Goal: Task Accomplishment & Management: Manage account settings

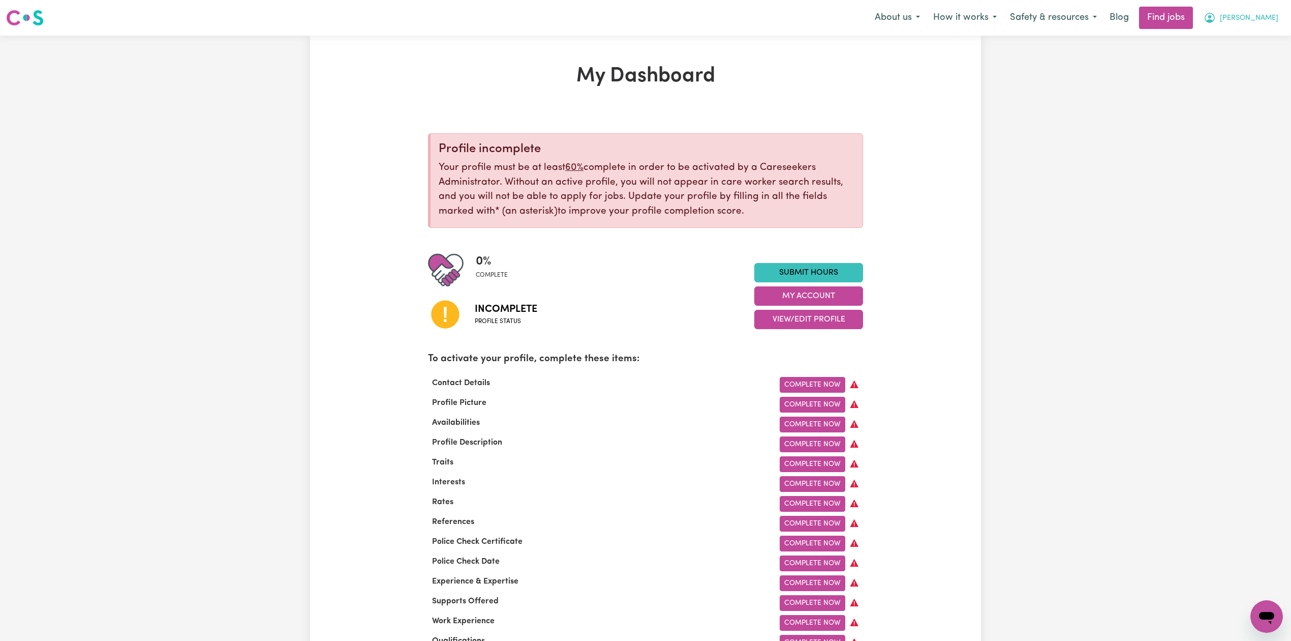
click at [1265, 11] on button "[PERSON_NAME]" at bounding box center [1241, 17] width 88 height 21
click at [1249, 71] on link "Logout" at bounding box center [1244, 77] width 80 height 19
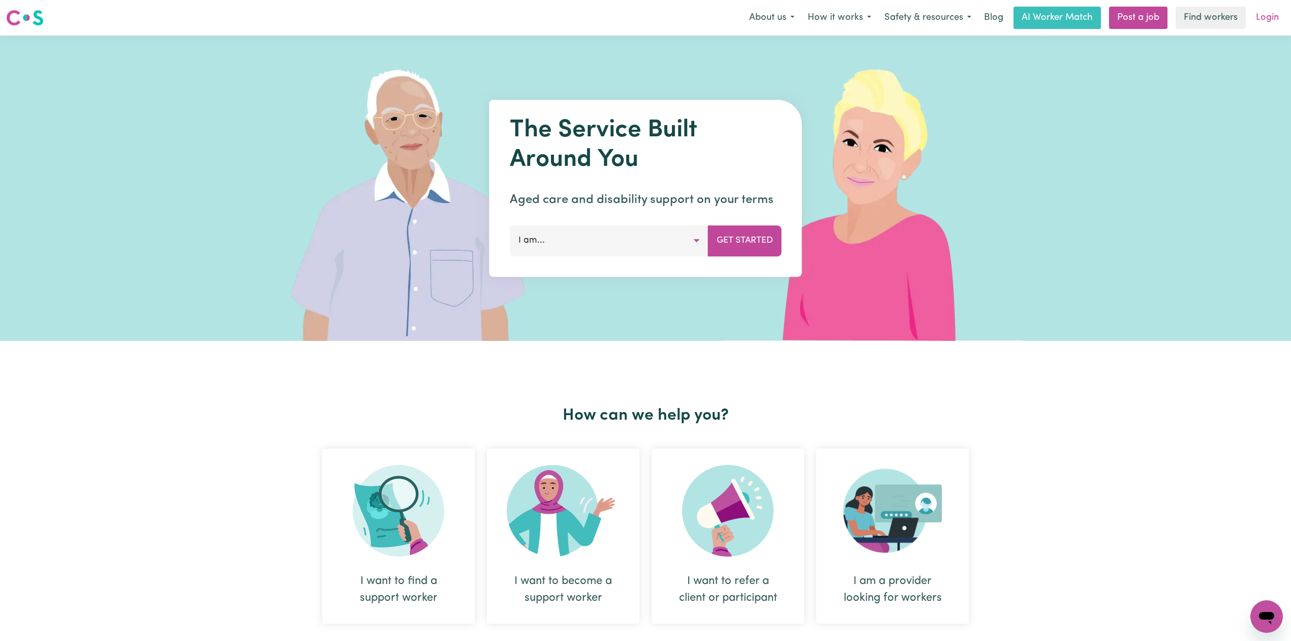
click at [1264, 28] on link "Login" at bounding box center [1267, 18] width 35 height 22
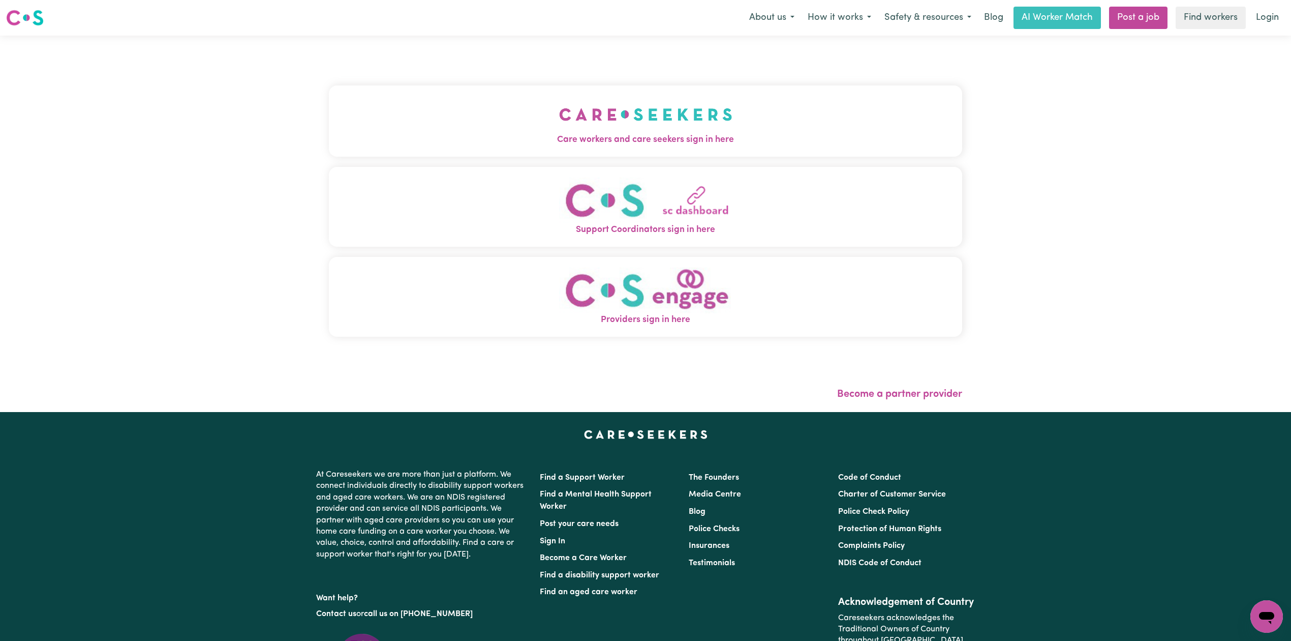
click at [329, 161] on div "Care workers and care seekers sign in here Support Coordinators sign in here Pr…" at bounding box center [645, 216] width 633 height 320
click at [337, 118] on button "Care workers and care seekers sign in here" at bounding box center [645, 120] width 633 height 71
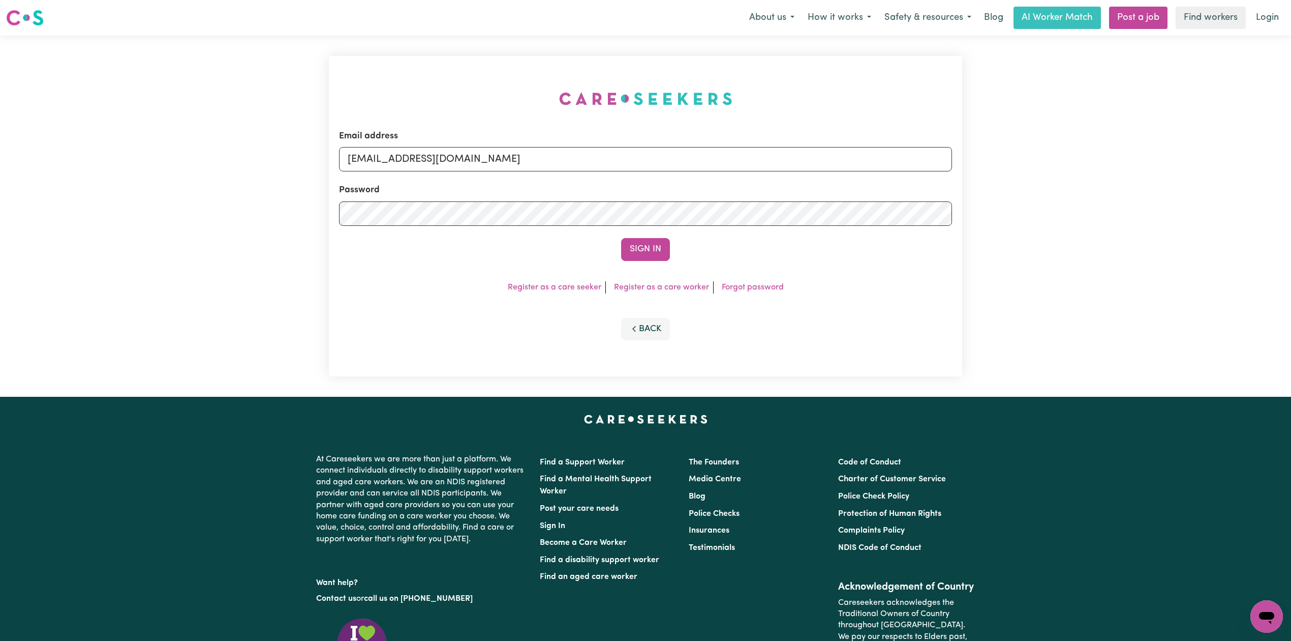
click at [429, 171] on form "Email address [EMAIL_ADDRESS][DOMAIN_NAME] Password Sign In" at bounding box center [645, 195] width 613 height 131
drag, startPoint x: 448, startPoint y: 150, endPoint x: 441, endPoint y: 162, distance: 13.0
click at [447, 149] on input "[EMAIL_ADDRESS][DOMAIN_NAME]" at bounding box center [645, 159] width 613 height 24
drag, startPoint x: 469, startPoint y: 164, endPoint x: 464, endPoint y: 168, distance: 6.1
click at [469, 164] on input "[EMAIL_ADDRESS][DOMAIN_NAME]" at bounding box center [645, 159] width 613 height 24
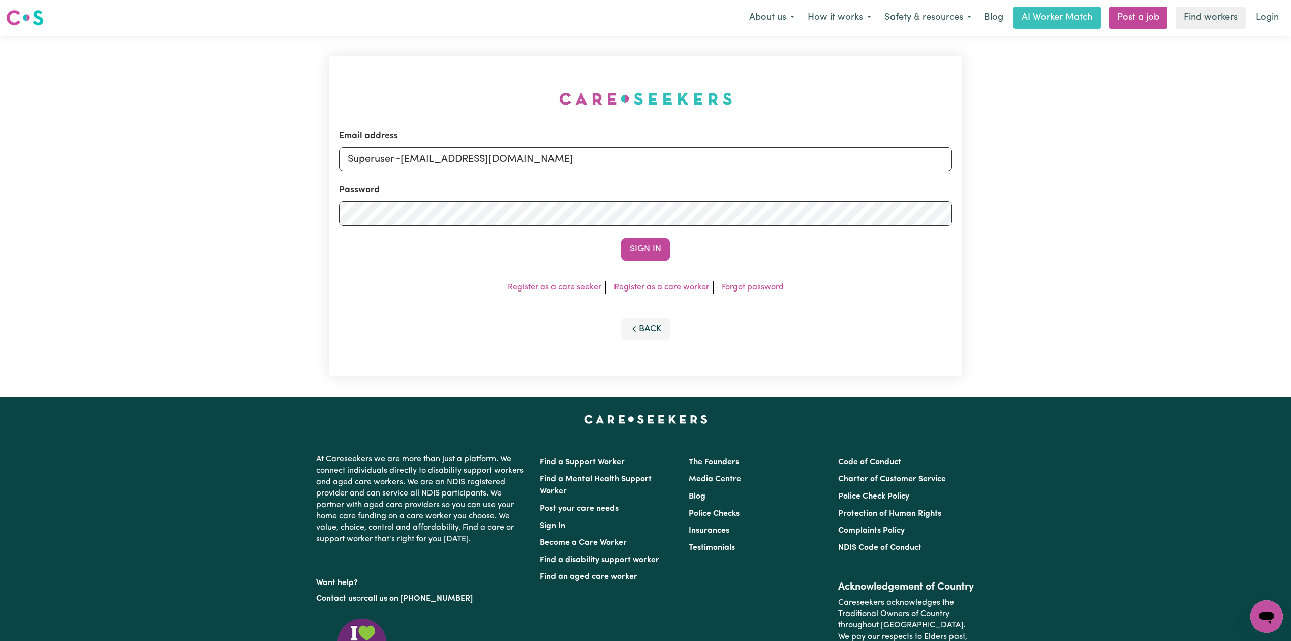
drag, startPoint x: 401, startPoint y: 155, endPoint x: 686, endPoint y: 153, distance: 285.2
click at [686, 153] on input "Superuser~[EMAIL_ADDRESS][DOMAIN_NAME]" at bounding box center [645, 159] width 613 height 24
type input "Superuser~[EMAIL_ADDRESS][DOMAIN_NAME]"
click at [639, 253] on button "Sign In" at bounding box center [645, 249] width 49 height 22
